Goal: Check status: Check status

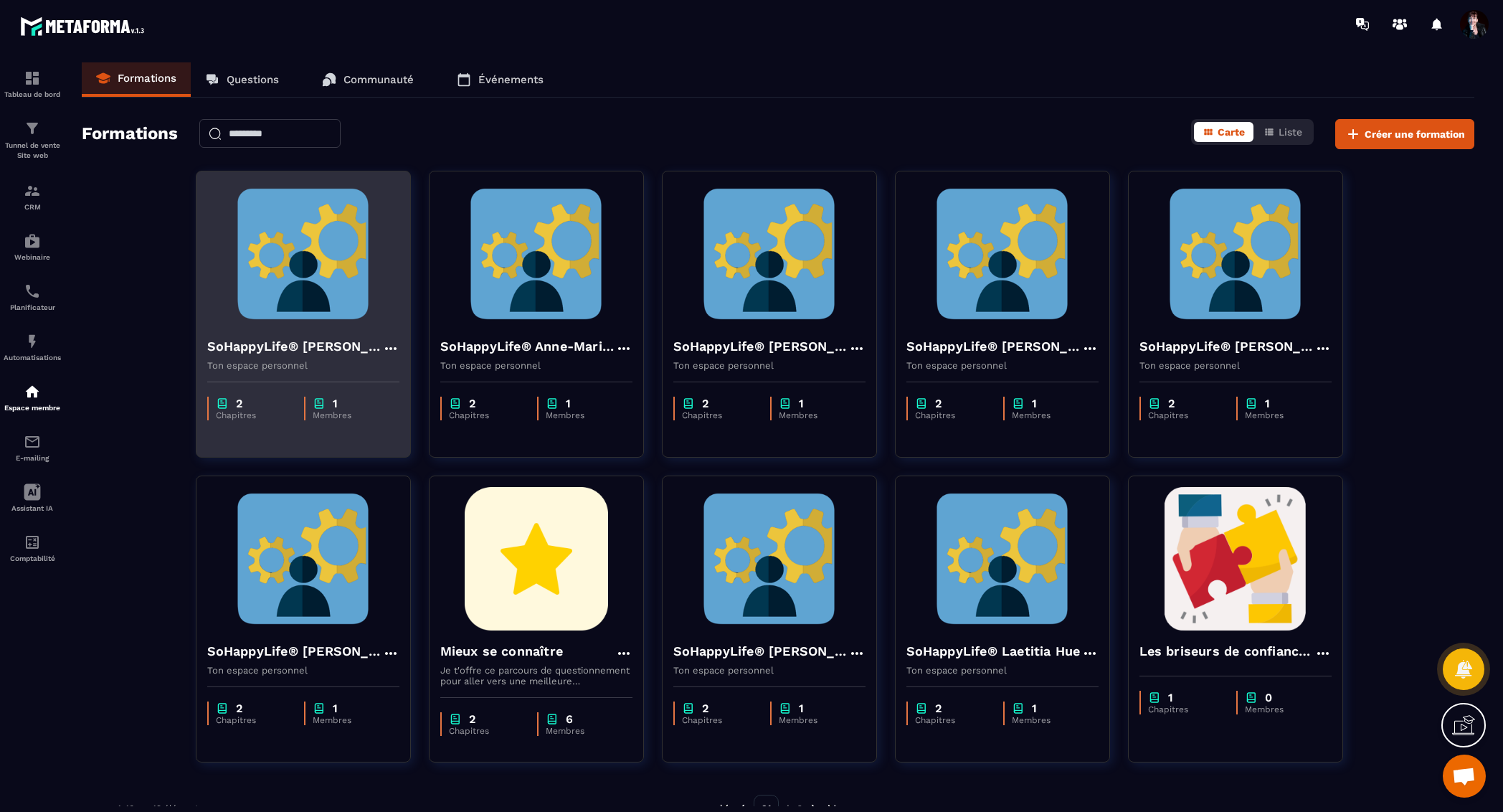
scroll to position [17345, 0]
click at [314, 274] on img at bounding box center [303, 254] width 192 height 143
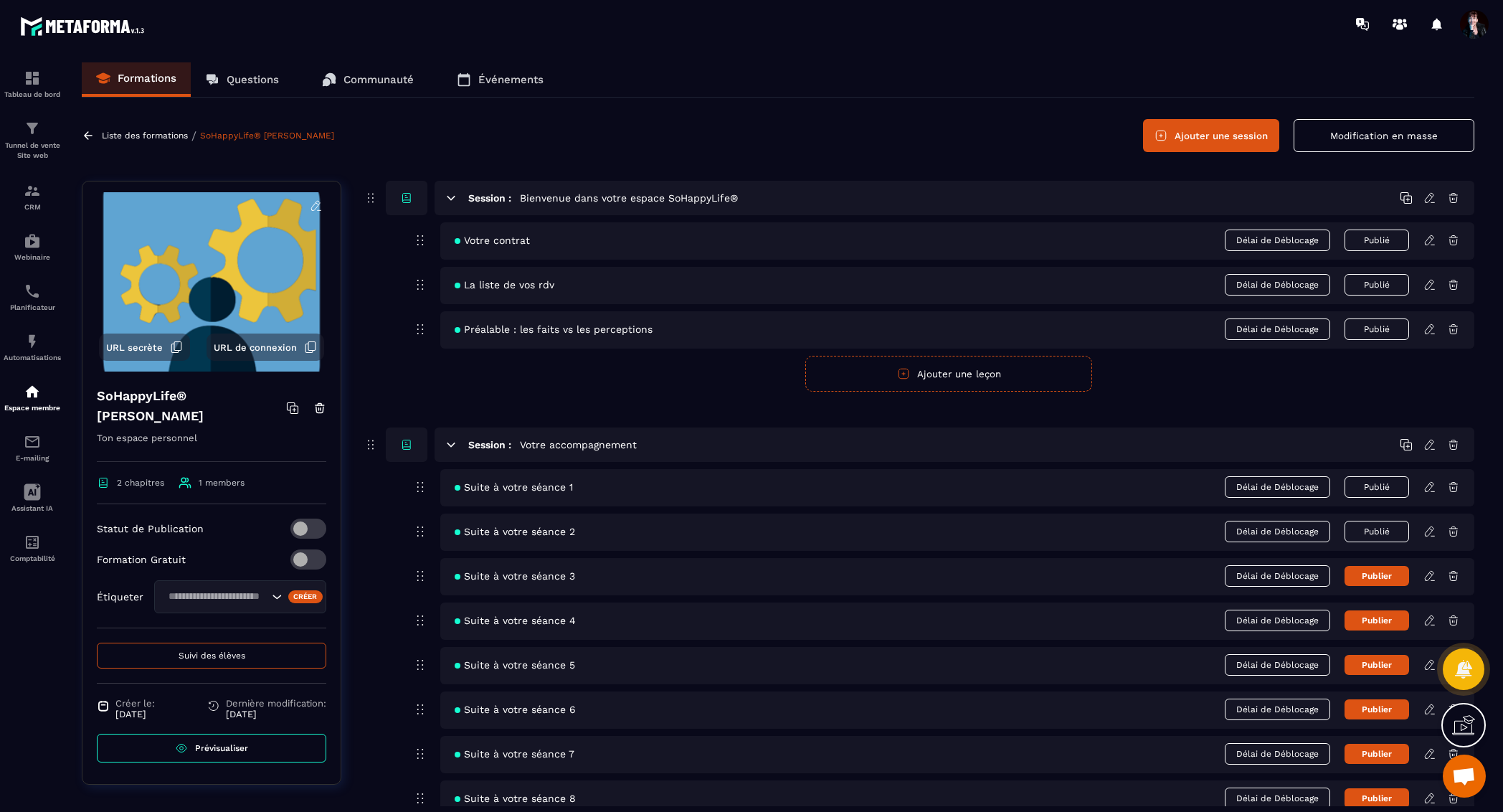
click at [243, 654] on span "Suivi des élèves" at bounding box center [212, 655] width 66 height 10
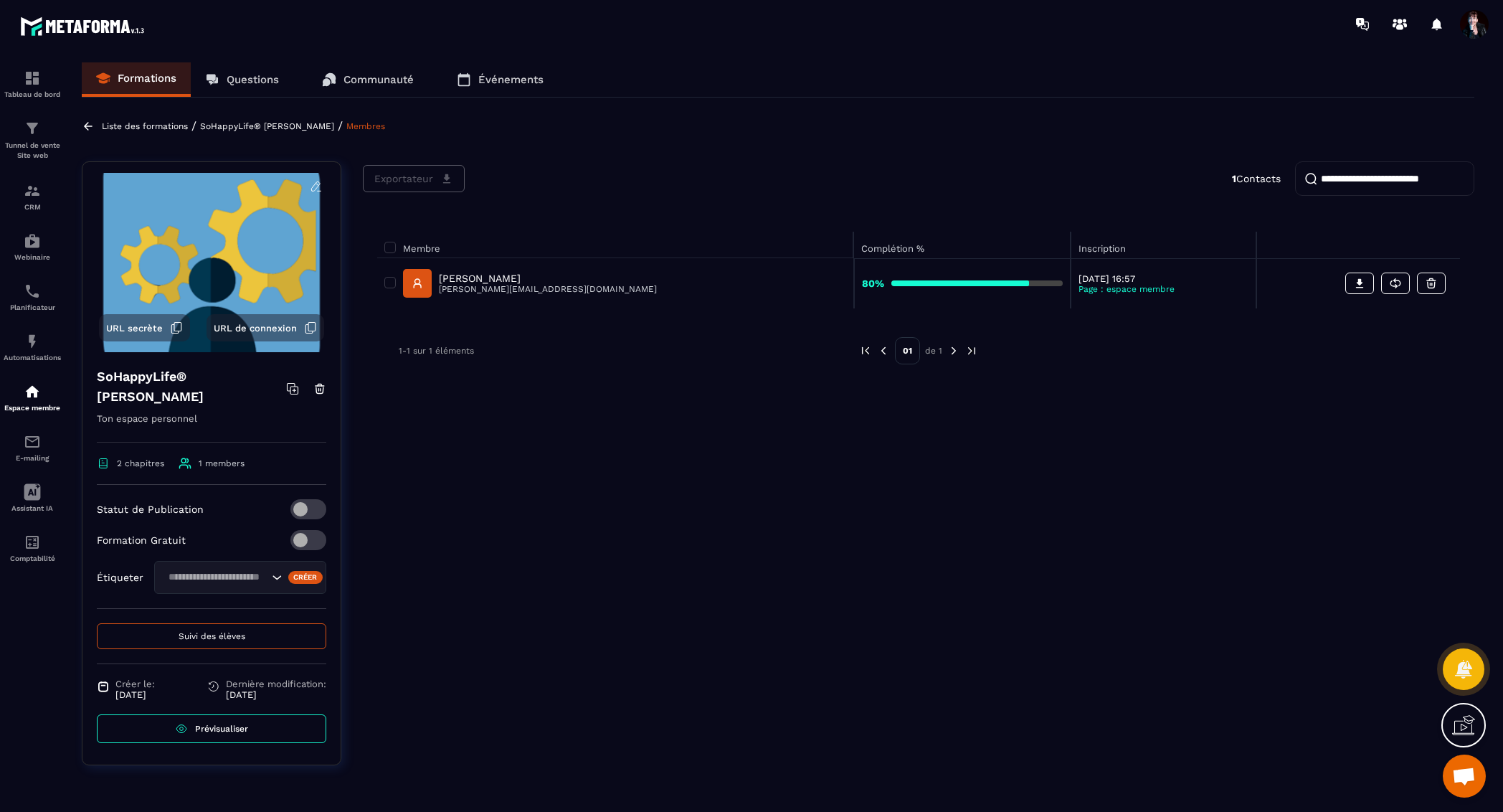
click at [537, 280] on p "[PERSON_NAME]" at bounding box center [548, 278] width 218 height 12
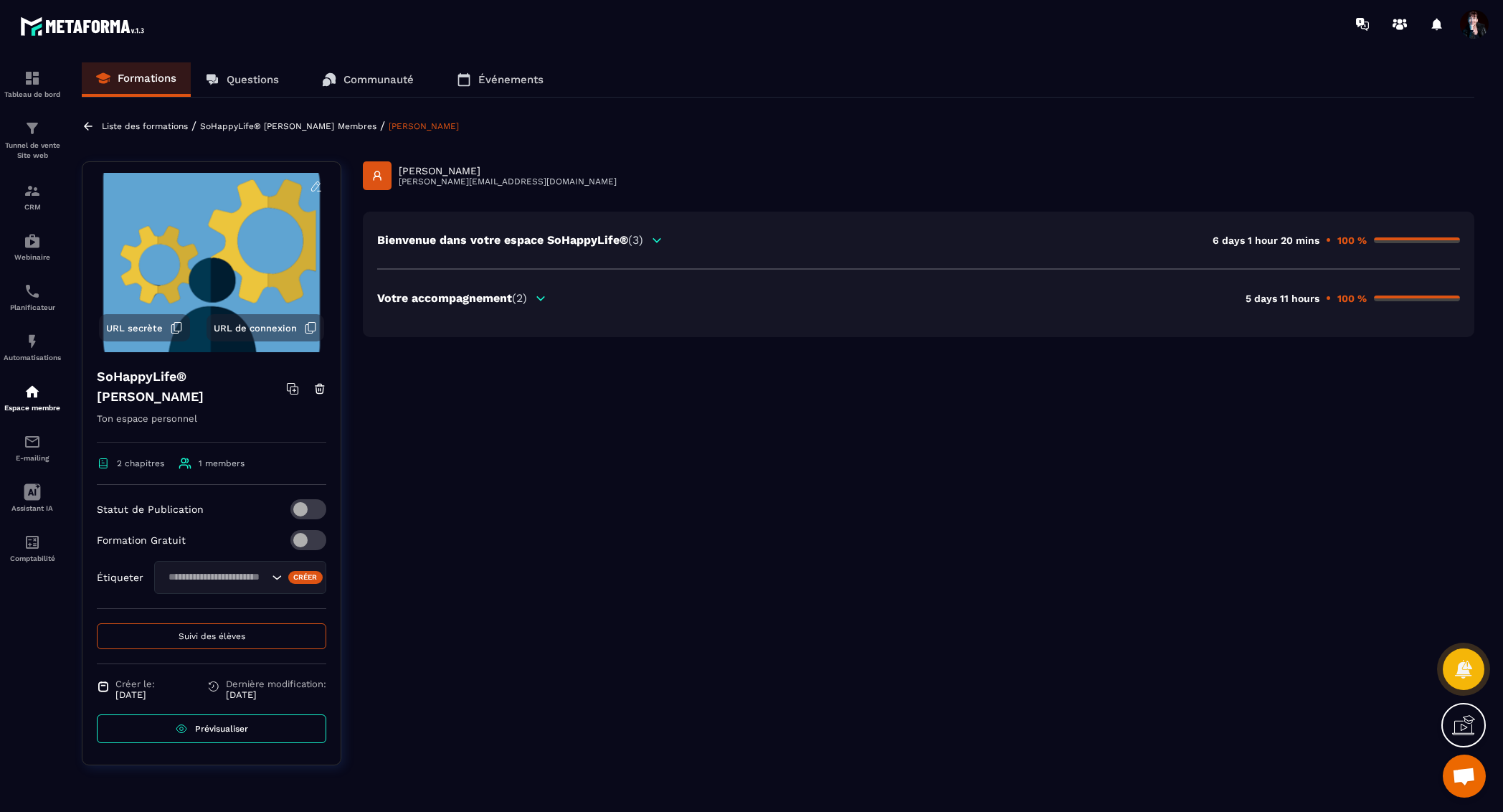
click at [515, 303] on span "(2)" at bounding box center [519, 298] width 15 height 14
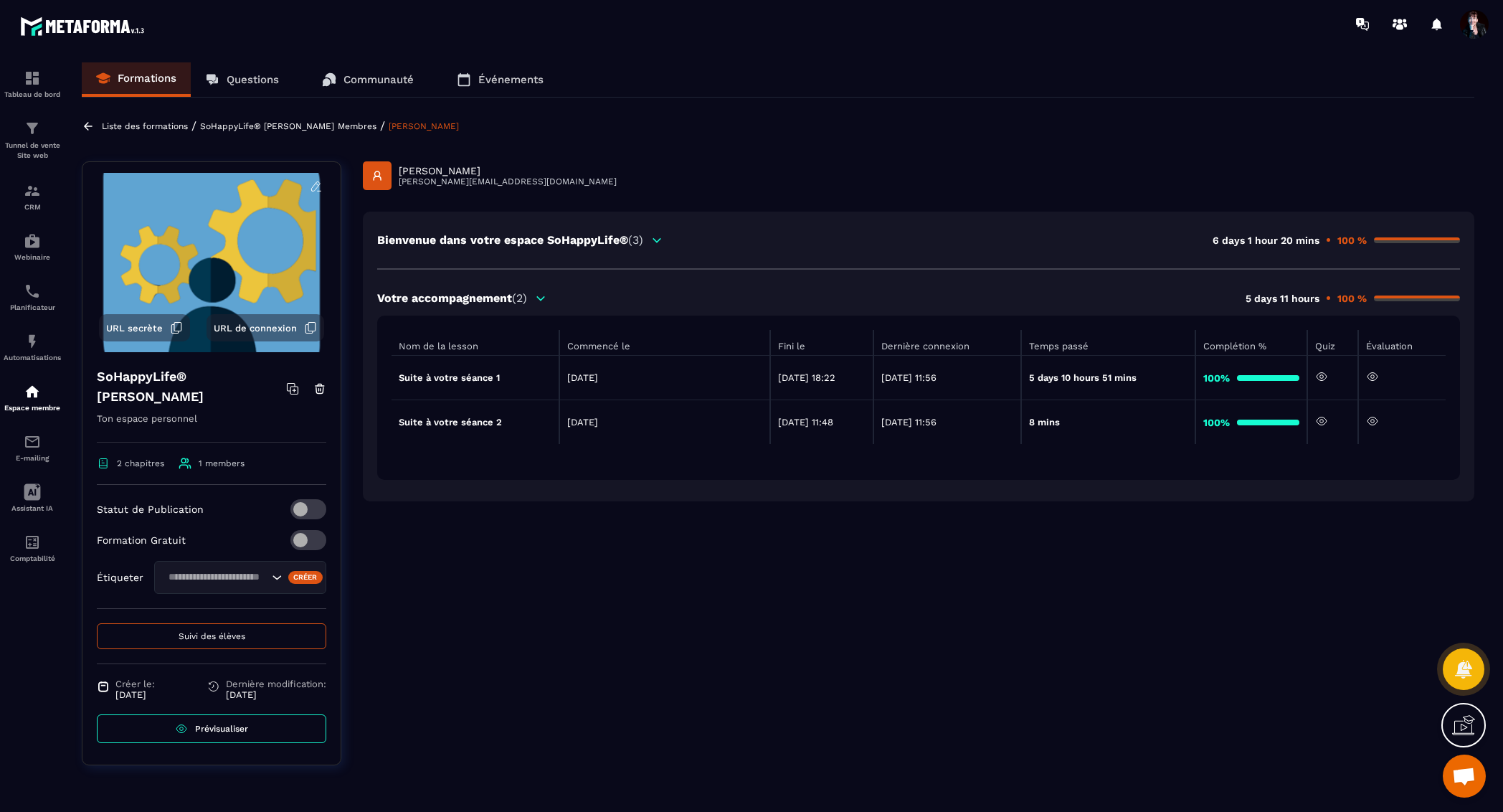
click at [1376, 423] on icon at bounding box center [1372, 421] width 13 height 13
click at [131, 128] on p "Liste des formations" at bounding box center [144, 126] width 86 height 10
